Goal: Task Accomplishment & Management: Use online tool/utility

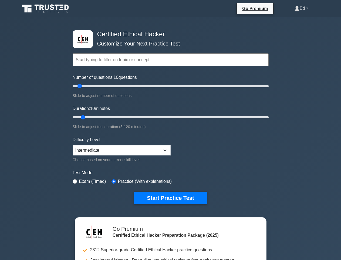
click at [300, 8] on link "Ed" at bounding box center [302, 8] width 40 height 11
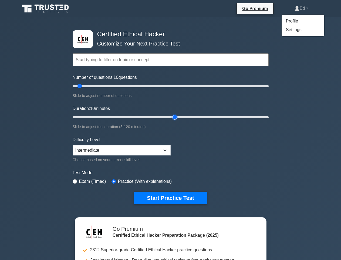
click at [171, 120] on input "Duration: 10 minutes" at bounding box center [171, 117] width 196 height 6
type input "65"
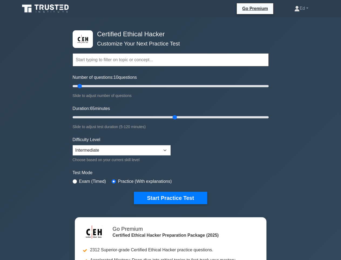
click at [171, 197] on button "Start Practice Test" at bounding box center [170, 197] width 73 height 12
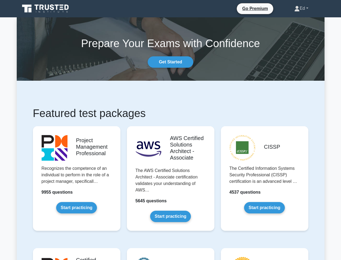
click at [300, 8] on link "Ed" at bounding box center [302, 8] width 40 height 11
